Goal: Task Accomplishment & Management: Complete application form

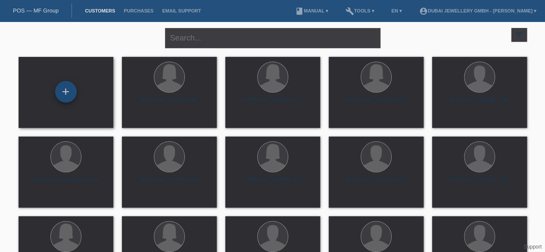
click at [63, 87] on div "+" at bounding box center [66, 92] width 22 height 22
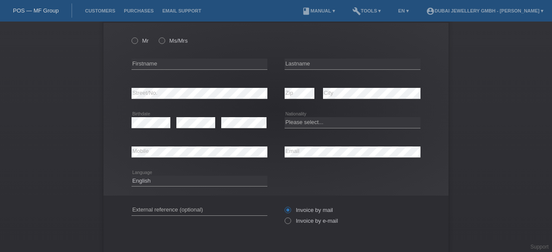
scroll to position [15, 0]
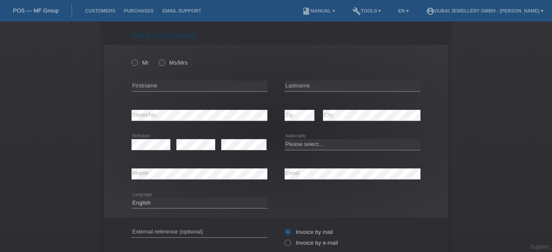
click at [329, 73] on div "error Lastname" at bounding box center [352, 86] width 136 height 29
click at [131, 66] on div "Mr Ms/Mrs" at bounding box center [199, 63] width 136 height 18
click at [130, 58] on icon at bounding box center [130, 58] width 0 height 0
click at [132, 63] on input "Mr" at bounding box center [134, 62] width 6 height 6
radio input "true"
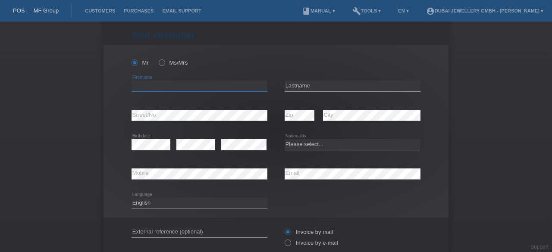
drag, startPoint x: 148, startPoint y: 94, endPoint x: 135, endPoint y: 84, distance: 16.3
drag, startPoint x: 135, startPoint y: 84, endPoint x: 131, endPoint y: 86, distance: 5.2
click at [131, 86] on input "text" at bounding box center [199, 86] width 136 height 11
type input "[PERSON_NAME]"
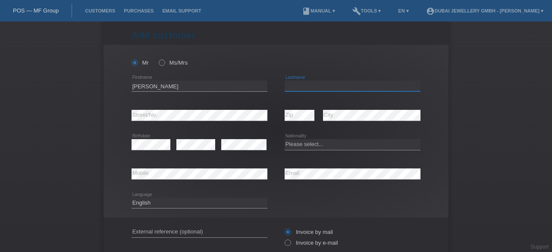
click at [314, 84] on input "text" at bounding box center [352, 86] width 136 height 11
type input "Lied Nova"
click at [310, 146] on select "Please select... Switzerland Austria Germany Liechtenstein ------------ Afghani…" at bounding box center [352, 144] width 136 height 10
click at [250, 105] on div "error Street/No." at bounding box center [199, 115] width 136 height 29
click at [399, 104] on div "error City" at bounding box center [371, 115] width 97 height 29
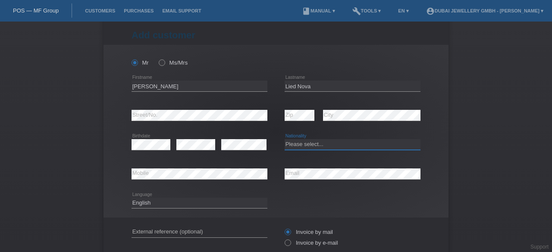
click at [310, 147] on select "Please select... Switzerland Austria Germany Liechtenstein ------------ Afghani…" at bounding box center [352, 144] width 136 height 10
click at [284, 139] on select "Please select... Switzerland Austria Germany Liechtenstein ------------ Afghani…" at bounding box center [352, 144] width 136 height 10
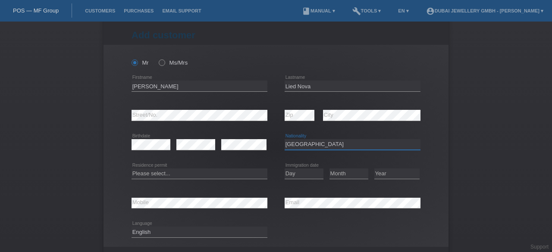
click at [296, 146] on select "Please select... Switzerland Austria Germany Liechtenstein ------------ Afghani…" at bounding box center [352, 144] width 136 height 10
select select "IT"
click at [284, 139] on select "Please select... Switzerland Austria Germany Liechtenstein ------------ Afghani…" at bounding box center [352, 144] width 136 height 10
click at [159, 174] on select "Please select... C B B - Refugee status Other" at bounding box center [199, 174] width 136 height 10
select select "B"
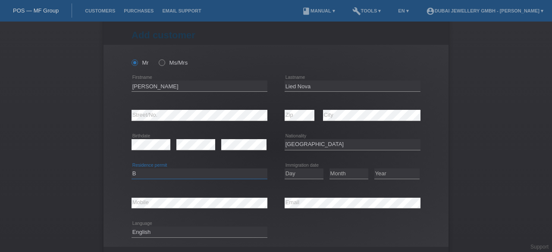
click at [131, 169] on select "Please select... C B B - Refugee status Other" at bounding box center [199, 174] width 136 height 10
click at [300, 172] on select "Day 01 02 03 04 05 06 07 08 09 10 11" at bounding box center [303, 174] width 39 height 10
click at [306, 174] on select "Day 01 02 03 04 05 06 07 08 09 10 11" at bounding box center [303, 174] width 39 height 10
click at [306, 187] on div "Day 01 02 03 04 05 06 07 08 09 10 11 12 13 14 15 16" at bounding box center [303, 173] width 39 height 29
click at [285, 171] on select "Day 01 02 03 04 05 06 07 08 09 10 11" at bounding box center [303, 174] width 39 height 10
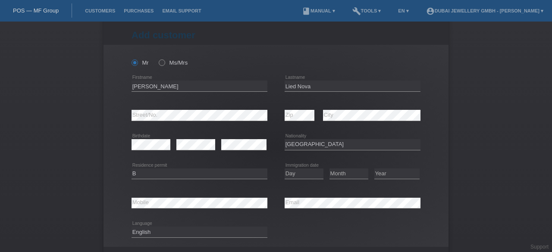
click at [400, 158] on div "Please select... Switzerland Austria Germany Liechtenstein ------------ Afghani…" at bounding box center [352, 144] width 136 height 29
click at [394, 170] on select "Year 2025 2024 2023 2022 2021 2020 2019 2018 2017 2016 2015 2014 2013 2012 2011…" at bounding box center [396, 174] width 45 height 10
select select "2015"
click at [474, 176] on div "Add customer Add customer Add customer Mr Ms/Mrs error" at bounding box center [276, 137] width 552 height 231
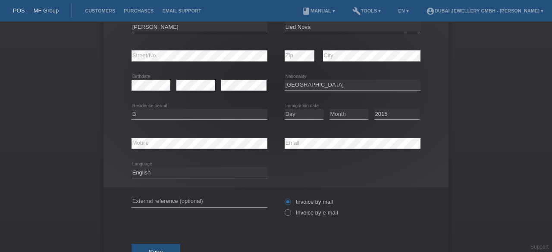
scroll to position [107, 0]
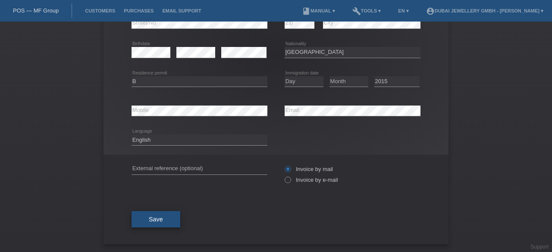
click at [149, 219] on span "Save" at bounding box center [156, 219] width 14 height 7
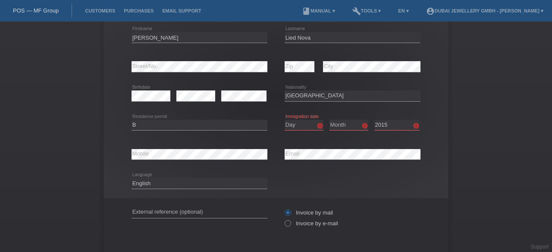
scroll to position [63, 0]
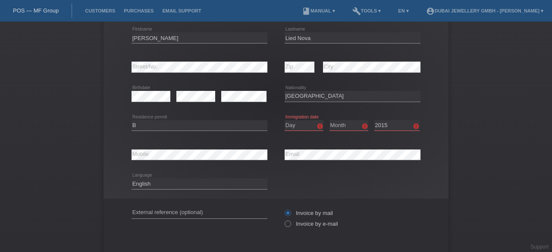
click at [292, 131] on icon at bounding box center [303, 131] width 39 height 0
click at [291, 125] on select "Day 01 02 03 04 05 06 07 08 09 10 11" at bounding box center [303, 125] width 39 height 10
click at [522, 104] on div "Add customer Add customer Add customer Mr Ms/Mrs Felix Ramon error Firstname Li…" at bounding box center [276, 137] width 552 height 231
click at [289, 124] on select "Day 01 02 03 04 05 06 07 08 09 10 11" at bounding box center [303, 125] width 39 height 10
select select "08"
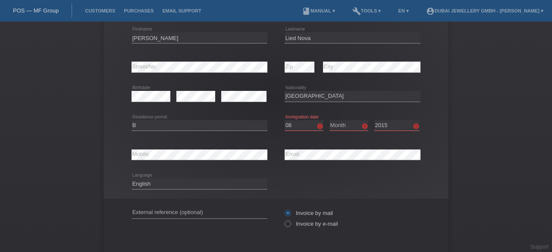
click at [284, 120] on select "Day 01 02 03 04 05 06 07 08 09 10 11" at bounding box center [303, 125] width 39 height 10
click at [349, 124] on select "Month 01 02 03 04 05 06 07 08 09 10 11" at bounding box center [348, 125] width 39 height 10
select select "12"
click at [329, 120] on select "Month 01 02 03 04 05 06 07 08 09 10 11" at bounding box center [348, 125] width 39 height 10
click at [389, 126] on select "Year 2025 2024 2023 2022 2021 2020 2019 2018 2017 2016 2015 2014 2013 2012 2011…" at bounding box center [396, 125] width 45 height 10
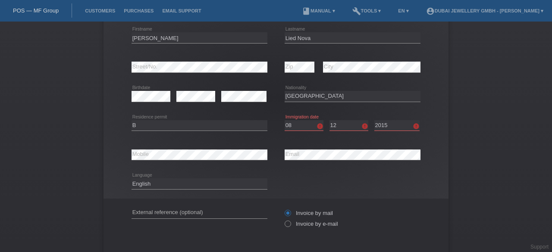
click at [300, 125] on select "Day 01 02 03 04 05 06 07 08 09 10 11" at bounding box center [303, 125] width 39 height 10
select select "16"
click at [284, 120] on select "Day 01 02 03 04 05 06 07 08 09 10 11" at bounding box center [303, 125] width 39 height 10
click at [344, 125] on select "Month 01 02 03 04 05 06 07 08 09 10 11" at bounding box center [348, 125] width 39 height 10
select select "06"
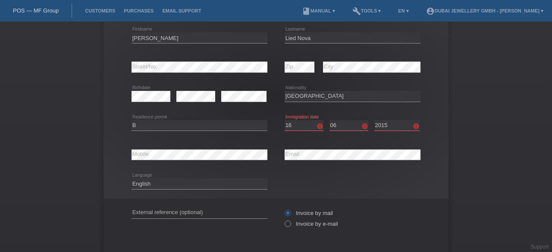
click at [329, 120] on select "Month 01 02 03 04 05 06 07 08 09 10 11" at bounding box center [348, 125] width 39 height 10
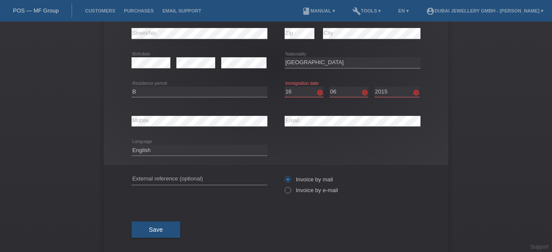
scroll to position [97, 0]
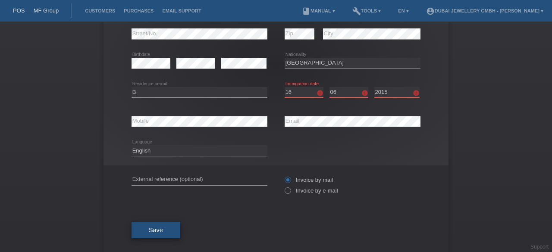
click at [141, 228] on button "Save" at bounding box center [155, 230] width 49 height 16
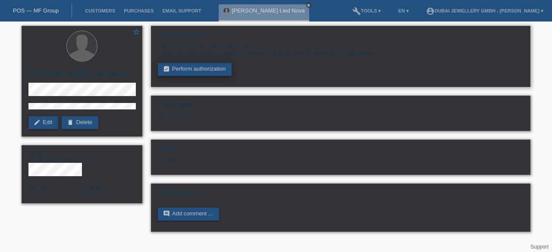
click at [184, 68] on link "assignment_turned_in Perform authorization" at bounding box center [195, 69] width 74 height 13
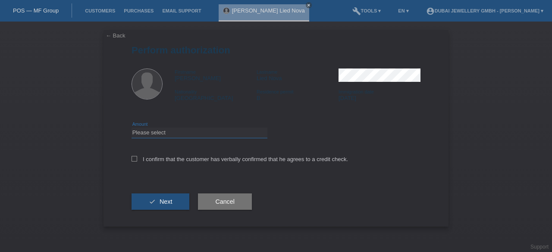
click at [168, 132] on select "Please select CHF 1.00 - CHF 499.00 CHF 500.00 - CHF 1'999.00 CHF 2'000.00 - CH…" at bounding box center [199, 133] width 136 height 10
select select "3"
click at [131, 128] on select "Please select CHF 1.00 - CHF 499.00 CHF 500.00 - CHF 1'999.00 CHF 2'000.00 - CH…" at bounding box center [199, 133] width 136 height 10
click at [133, 160] on icon at bounding box center [134, 159] width 6 height 6
click at [133, 160] on input "I confirm that the customer has verbally confirmed that he agrees to a credit c…" at bounding box center [134, 159] width 6 height 6
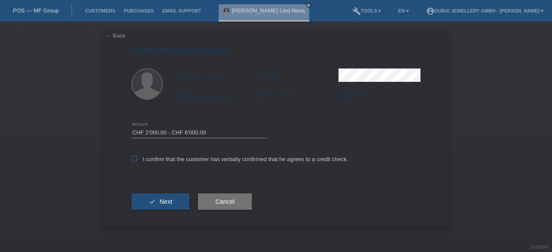
checkbox input "true"
click at [161, 202] on span "Next" at bounding box center [165, 201] width 12 height 7
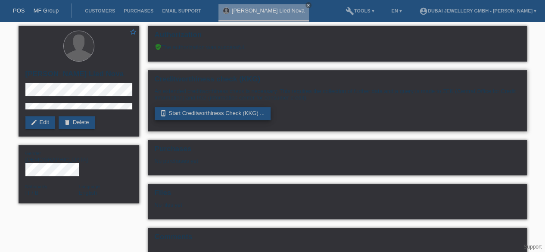
click at [182, 116] on link "perm_device_information Start Creditworthiness Check (KKG) ..." at bounding box center [213, 113] width 116 height 13
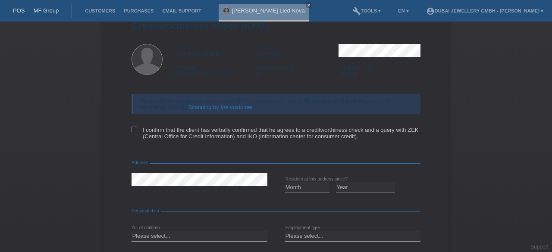
scroll to position [25, 0]
click at [203, 108] on link "Scanning by the customer" at bounding box center [220, 106] width 65 height 6
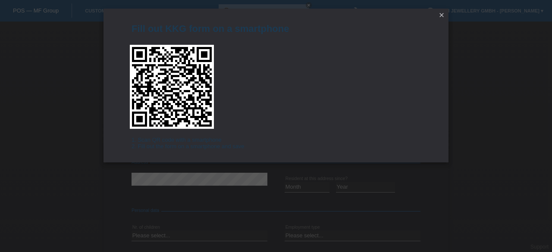
click at [442, 15] on icon "close" at bounding box center [441, 15] width 7 height 7
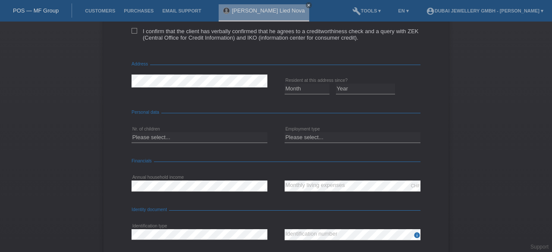
scroll to position [0, 0]
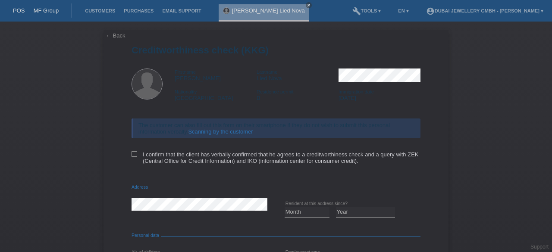
click at [106, 37] on link "← Back" at bounding box center [116, 35] width 20 height 6
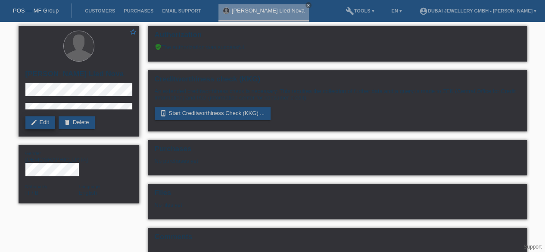
click at [43, 121] on link "edit Edit" at bounding box center [40, 122] width 30 height 13
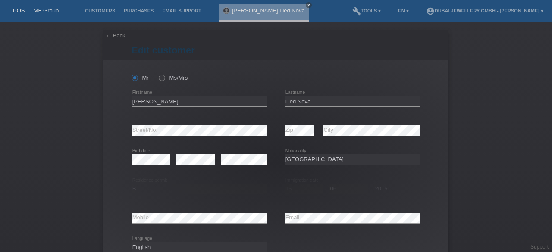
select select "IT"
select select "B"
select select "16"
select select "06"
select select "2015"
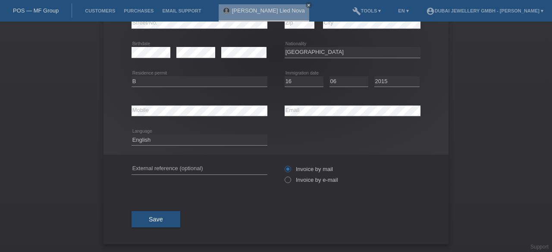
scroll to position [107, 0]
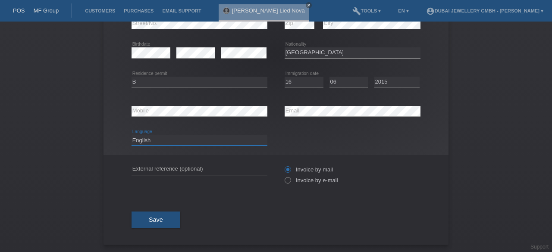
click at [164, 140] on select "Deutsch Français Italiano English" at bounding box center [199, 140] width 136 height 10
select select "it"
click at [131, 135] on select "Deutsch Français Italiano English" at bounding box center [199, 140] width 136 height 10
click at [148, 223] on button "Save" at bounding box center [155, 220] width 49 height 16
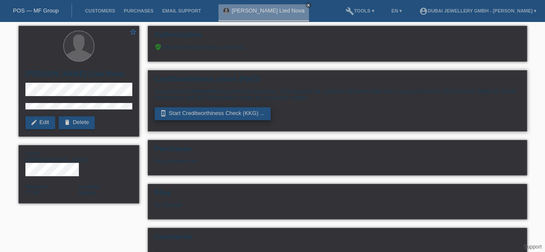
click at [204, 111] on link "perm_device_information Start Creditworthiness Check (KKG) ..." at bounding box center [213, 113] width 116 height 13
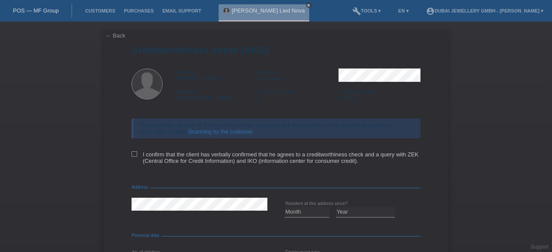
click at [214, 131] on link "Scanning by the customer" at bounding box center [220, 131] width 65 height 6
